Goal: Task Accomplishment & Management: Manage account settings

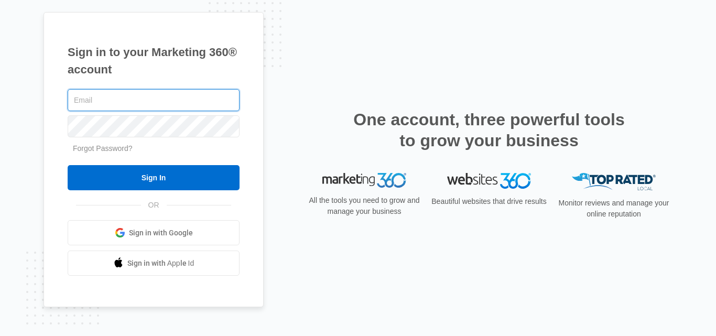
click at [187, 104] on input "text" at bounding box center [154, 100] width 172 height 22
paste input "[EMAIL_ADDRESS][DOMAIN_NAME]"
type input "[EMAIL_ADDRESS][DOMAIN_NAME]"
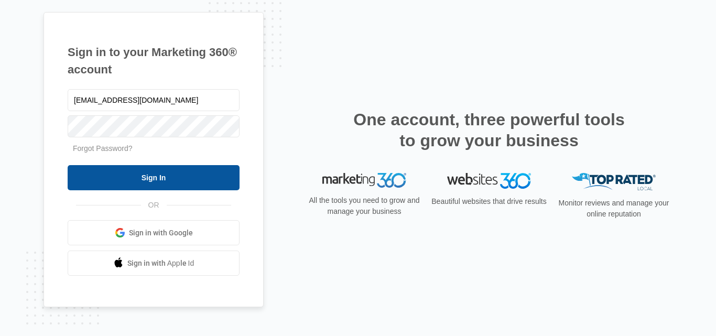
click at [92, 175] on input "Sign In" at bounding box center [154, 177] width 172 height 25
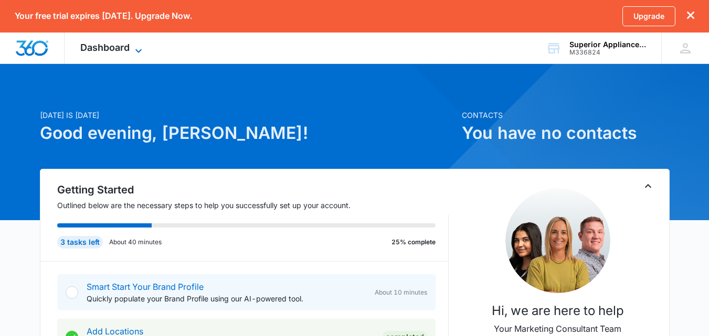
click at [125, 50] on span "Dashboard" at bounding box center [104, 47] width 49 height 11
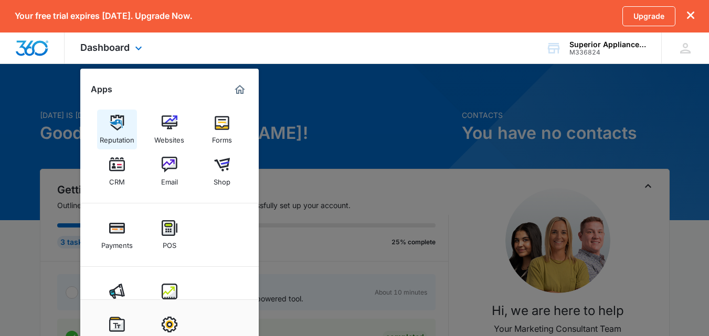
click at [124, 117] on img at bounding box center [117, 123] width 16 height 16
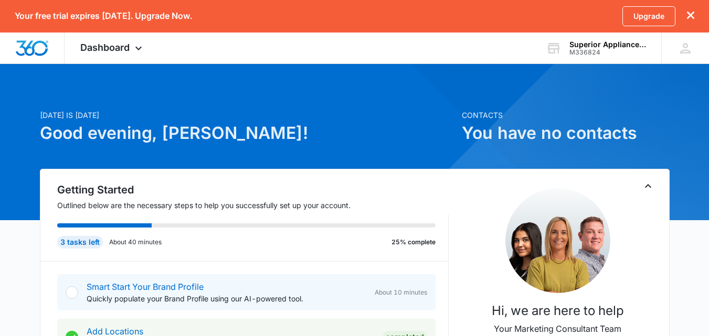
scroll to position [157, 0]
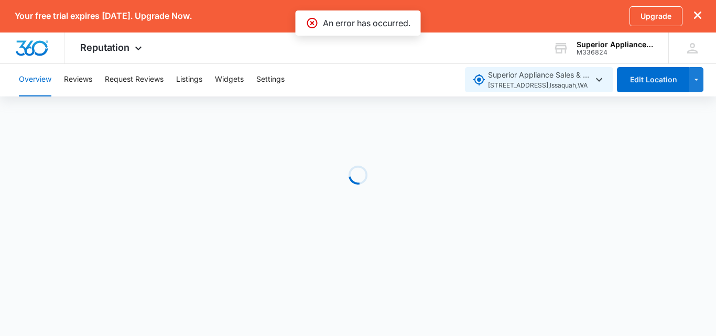
click at [494, 83] on span "13115 248TH AVE SE , Issaquah , WA" at bounding box center [540, 86] width 105 height 10
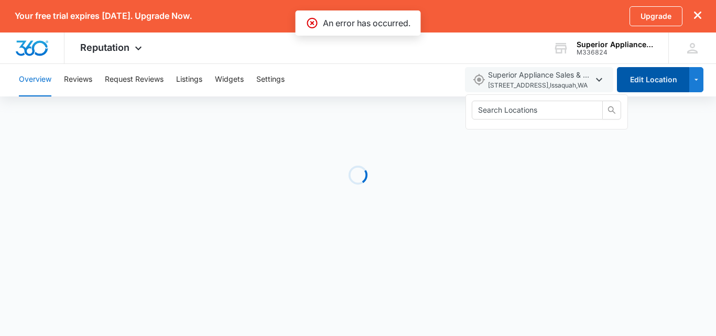
click at [639, 76] on button "Edit Location" at bounding box center [653, 79] width 72 height 25
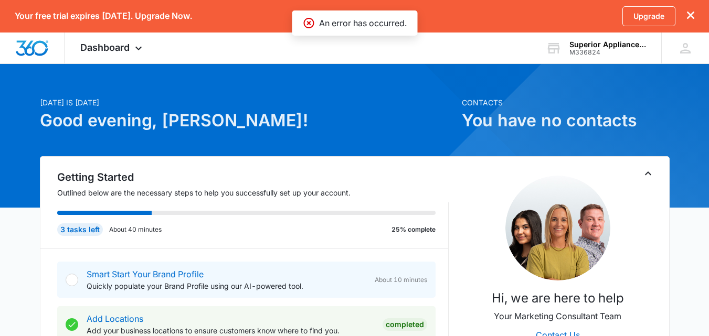
scroll to position [210, 0]
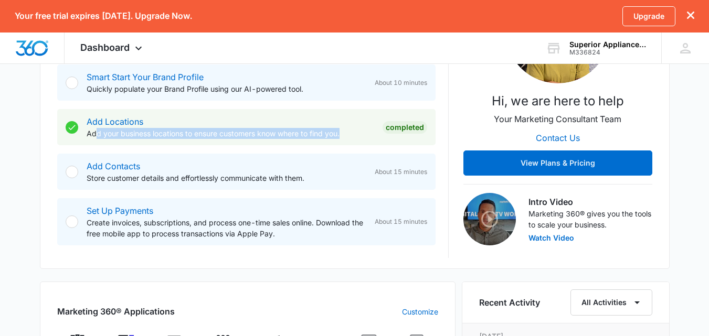
drag, startPoint x: 94, startPoint y: 136, endPoint x: 356, endPoint y: 138, distance: 261.7
click at [356, 138] on p "Add your business locations to ensure customers know where to find you." at bounding box center [230, 133] width 287 height 11
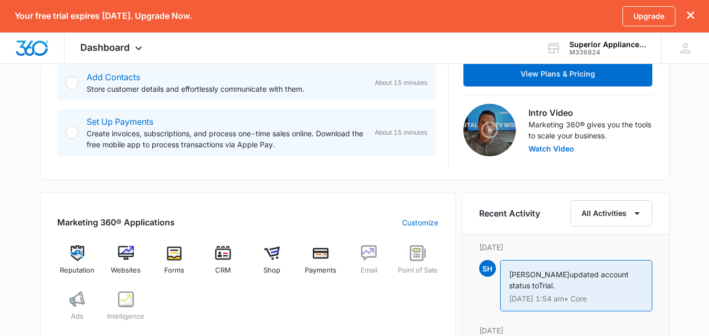
scroll to position [240, 0]
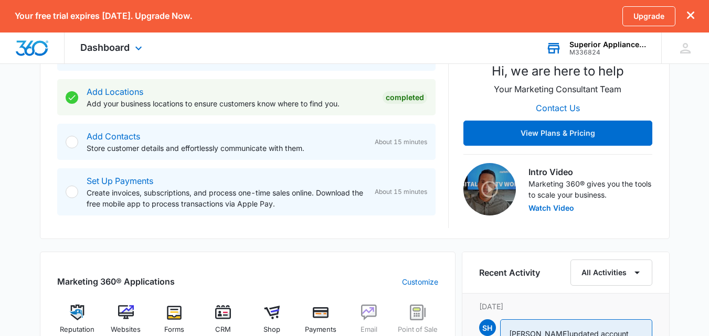
click at [596, 49] on div "M336824" at bounding box center [607, 52] width 77 height 7
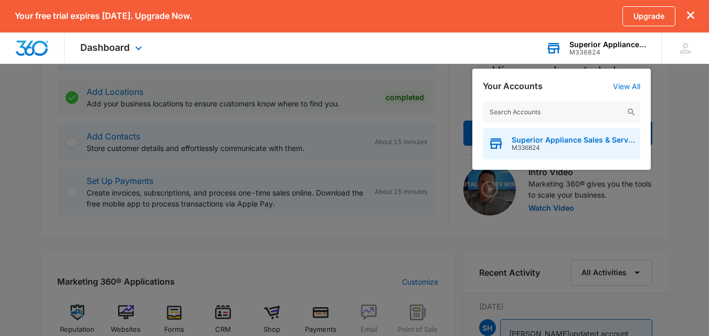
click at [561, 140] on span "Superior Appliance Sales & Service" at bounding box center [572, 140] width 123 height 8
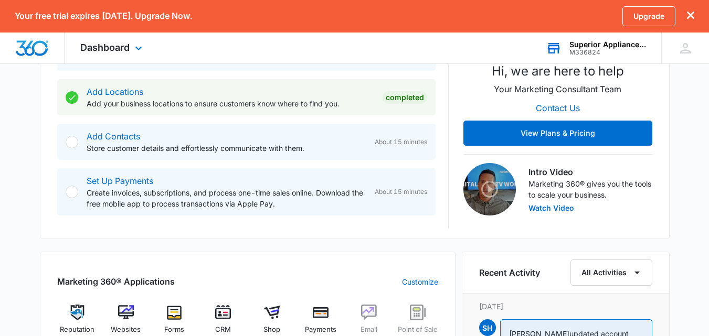
scroll to position [187, 0]
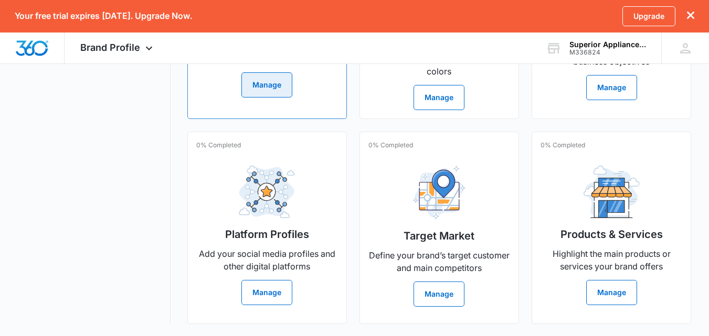
scroll to position [387, 0]
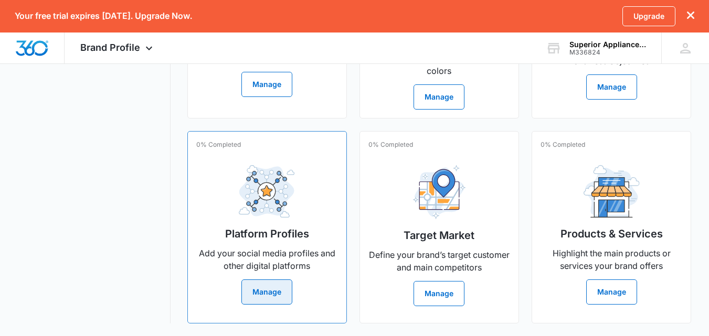
click at [263, 295] on button "Manage" at bounding box center [266, 292] width 51 height 25
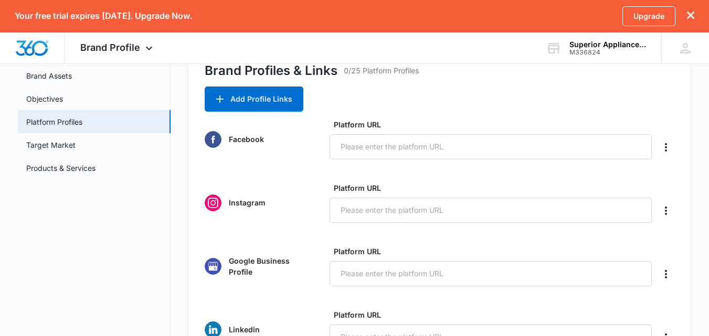
scroll to position [105, 0]
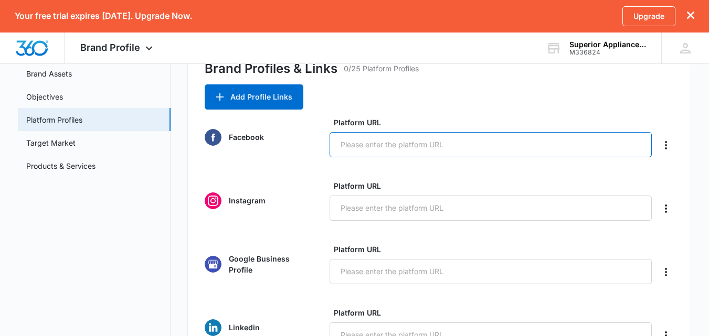
click at [389, 155] on input "Platform URL" at bounding box center [490, 144] width 322 height 25
paste input "https://www.facebook.com/superior.appliances.services"
type input "https://www.facebook.com/superior.appliances.services"
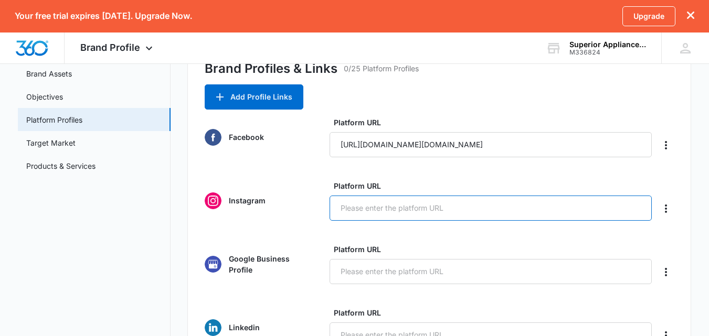
click at [351, 217] on input "Platform URL" at bounding box center [490, 208] width 322 height 25
paste input "https://www.instagram.com/superior.appliances/"
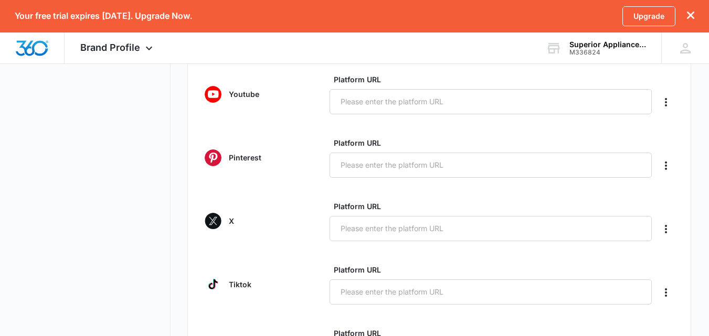
scroll to position [529, 0]
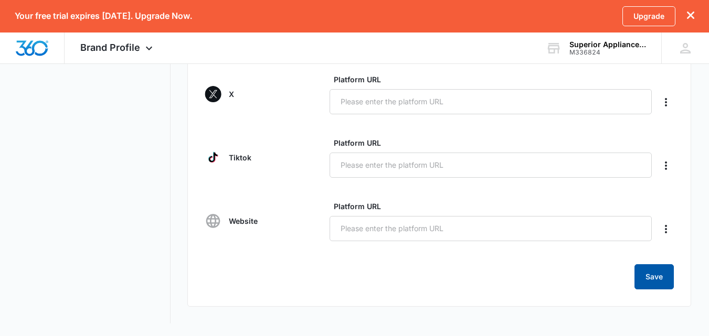
type input "https://www.instagram.com/superior.appliances/"
click at [663, 275] on button "Save" at bounding box center [653, 276] width 39 height 25
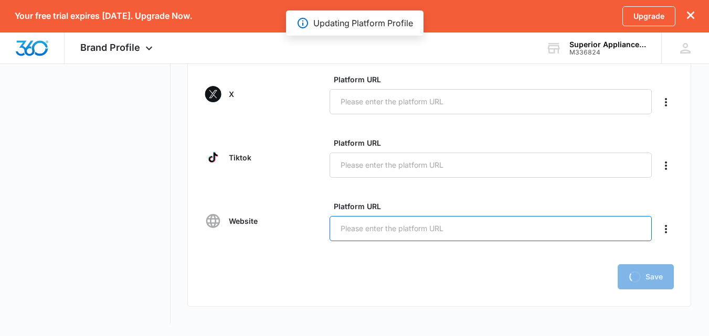
click at [378, 224] on input "Platform URL" at bounding box center [490, 228] width 322 height 25
paste input "https://superior-appliances.com/"
type input "https://superior-appliances.com/"
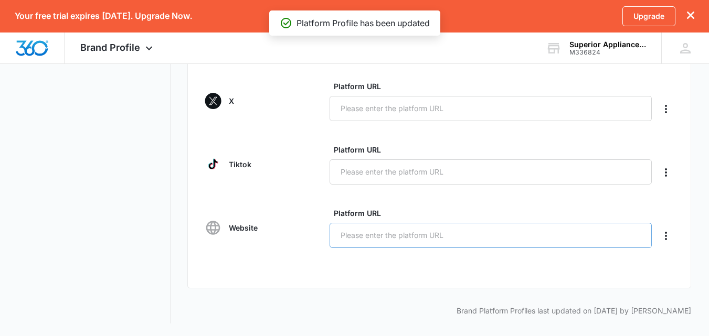
scroll to position [522, 0]
click at [487, 238] on input "Platform URL" at bounding box center [490, 235] width 322 height 25
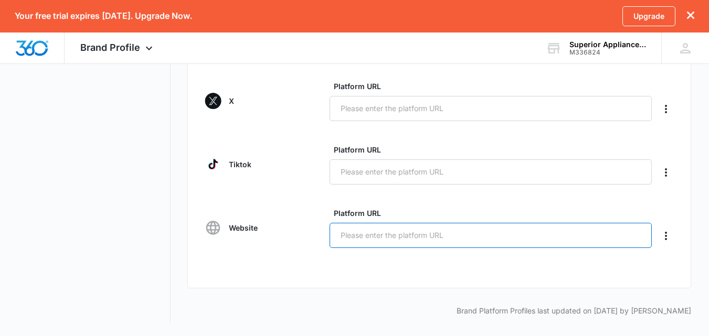
paste input "https://superior-appliances.com/"
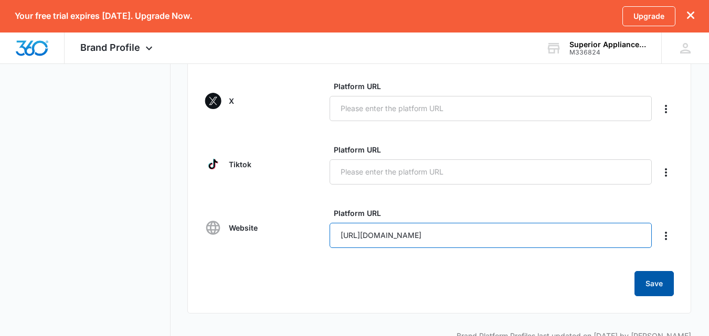
type input "https://superior-appliances.com/"
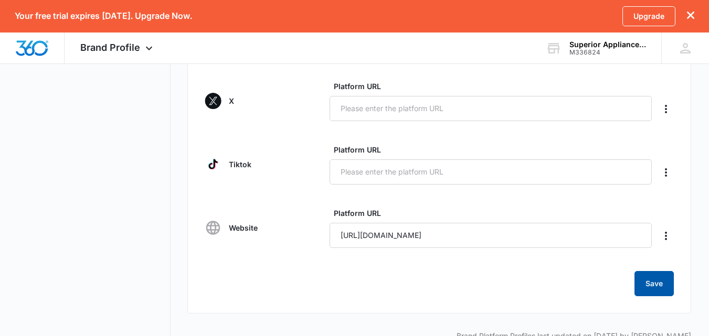
click at [635, 285] on button "Save" at bounding box center [653, 283] width 39 height 25
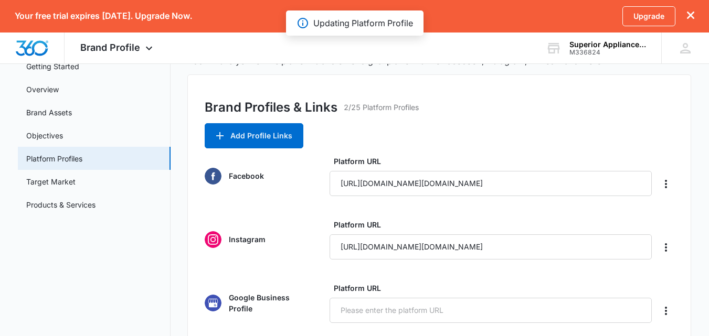
scroll to position [50, 0]
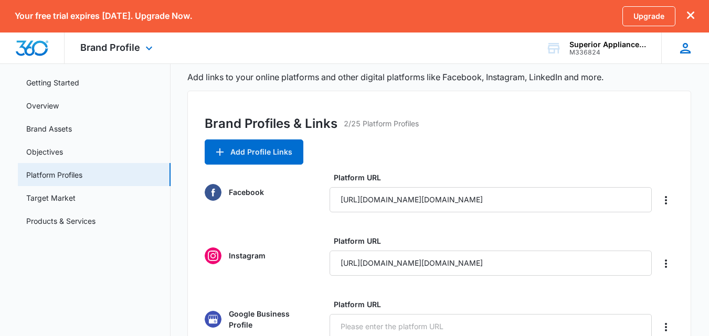
click at [683, 52] on icon at bounding box center [685, 48] width 10 height 10
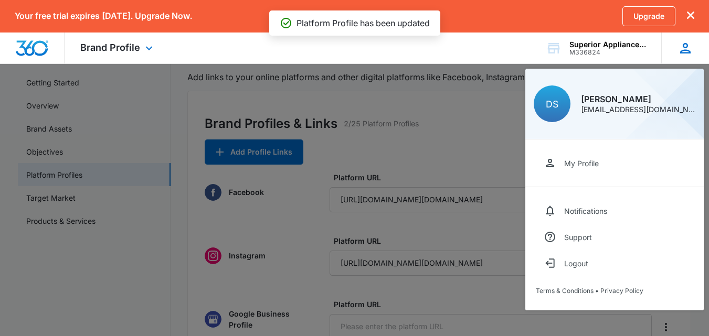
click at [683, 52] on icon at bounding box center [685, 48] width 10 height 10
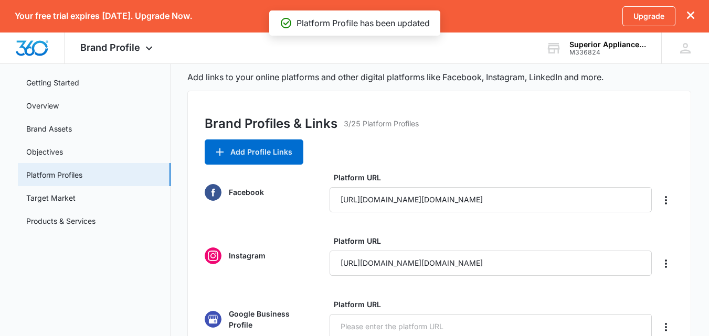
scroll to position [0, 0]
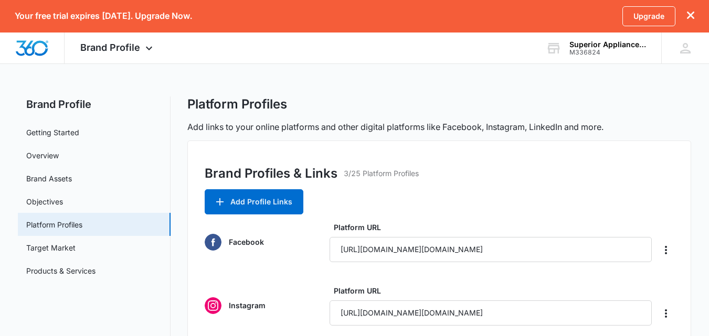
click at [35, 131] on link "Getting Started" at bounding box center [52, 132] width 53 height 11
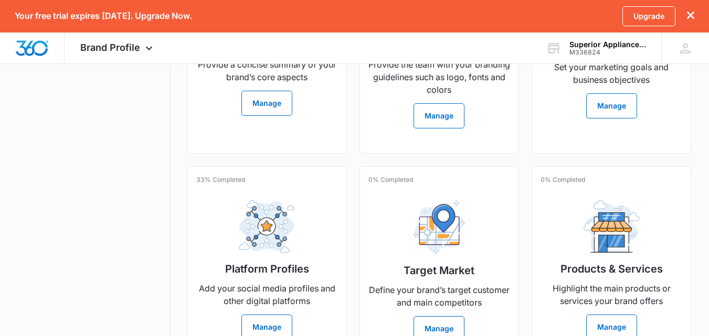
scroll to position [420, 0]
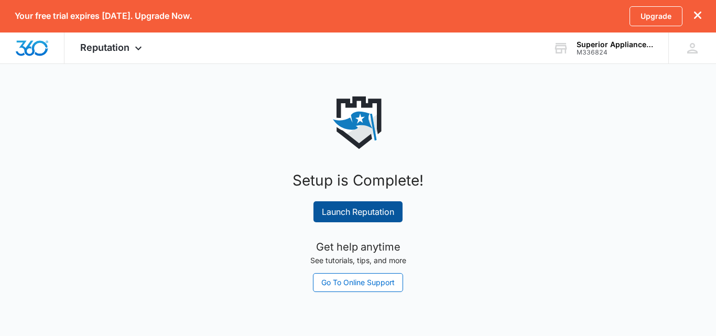
click at [359, 212] on link "Launch Reputation" at bounding box center [358, 211] width 89 height 21
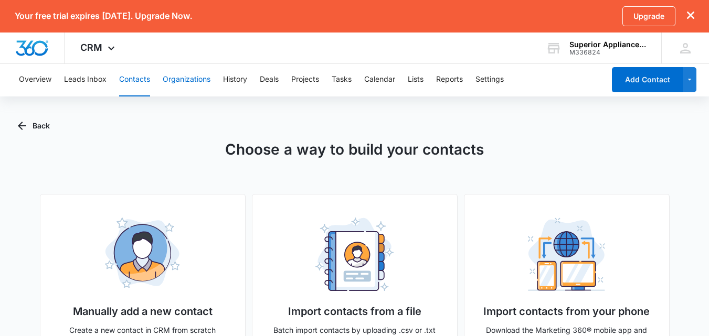
click at [191, 85] on button "Organizations" at bounding box center [187, 80] width 48 height 34
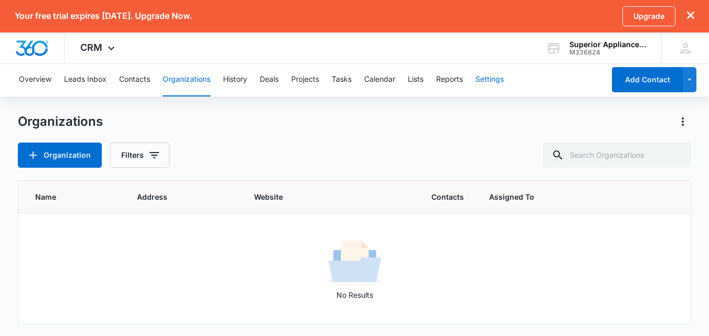
click at [502, 82] on button "Settings" at bounding box center [489, 80] width 28 height 34
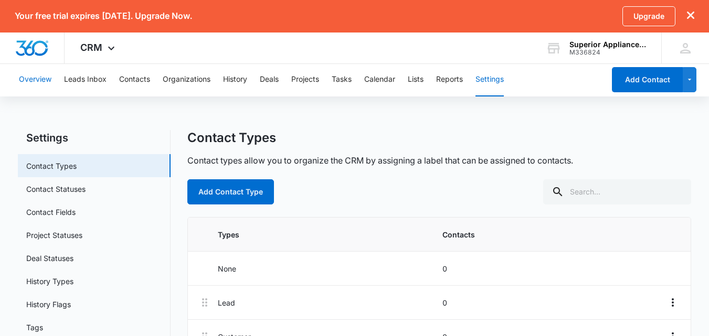
click at [23, 77] on button "Overview" at bounding box center [35, 80] width 33 height 34
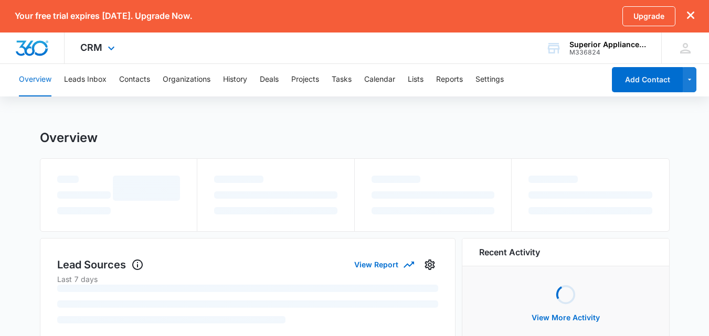
click at [94, 55] on div "CRM Apps Reputation Websites Forms CRM Email Shop Payments POS Ads Intelligence…" at bounding box center [99, 48] width 69 height 31
